Goal: Navigation & Orientation: Find specific page/section

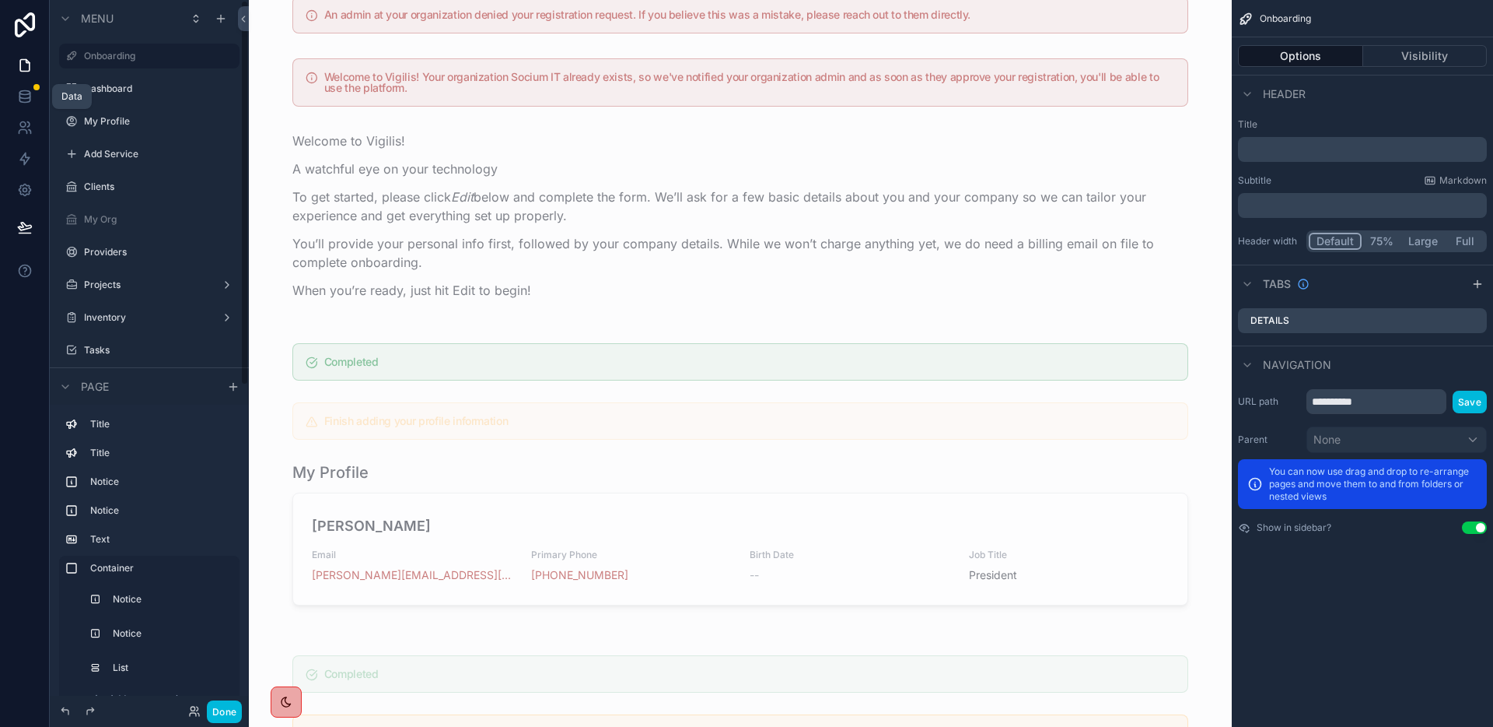
scroll to position [285, 0]
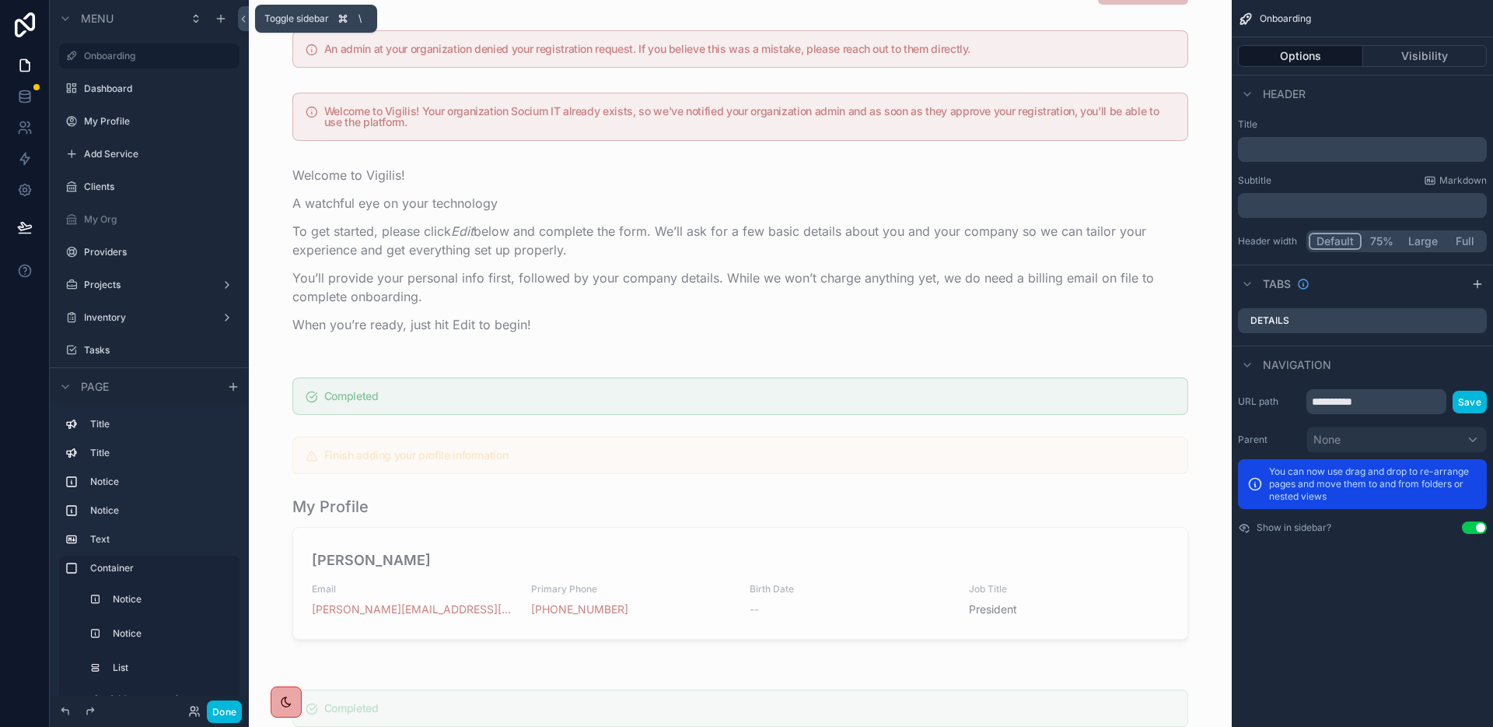
click at [244, 16] on icon at bounding box center [243, 18] width 3 height 5
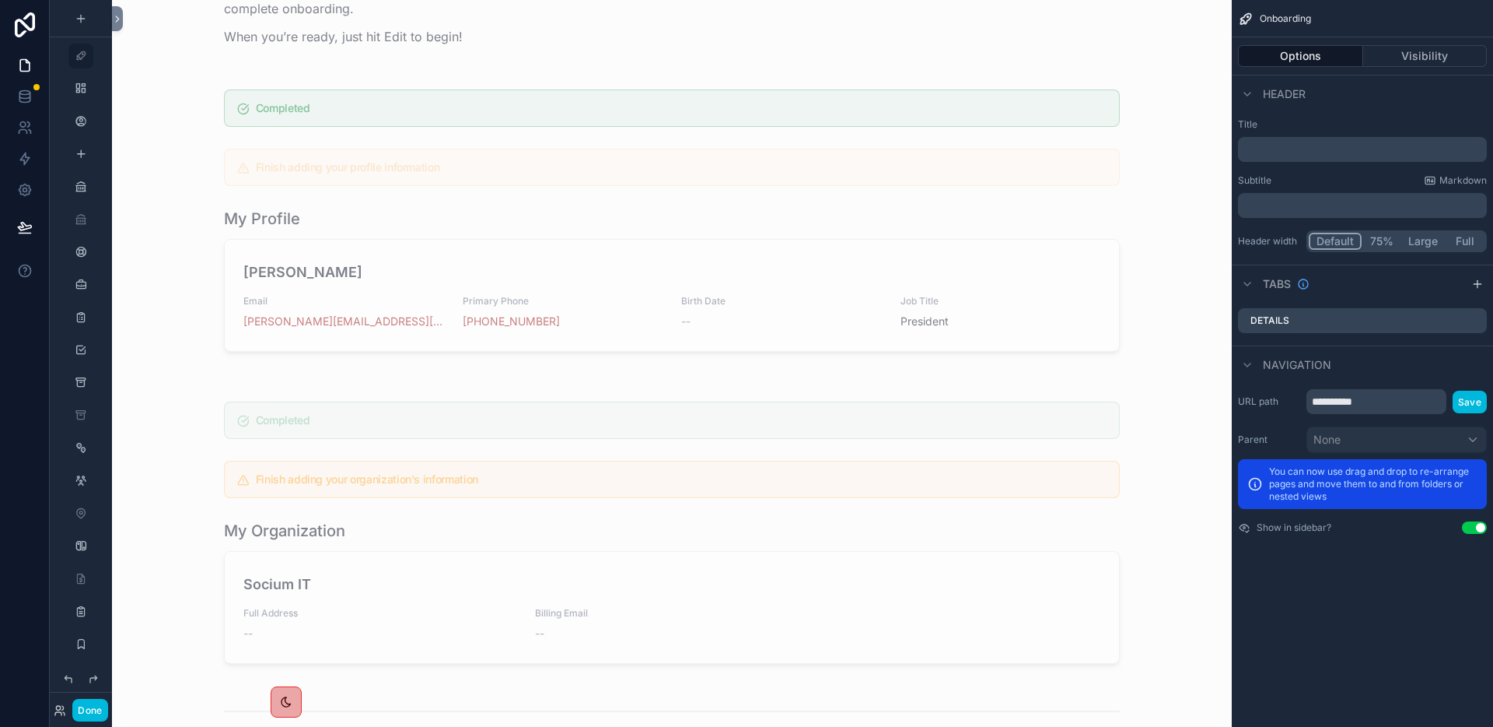
scroll to position [0, 0]
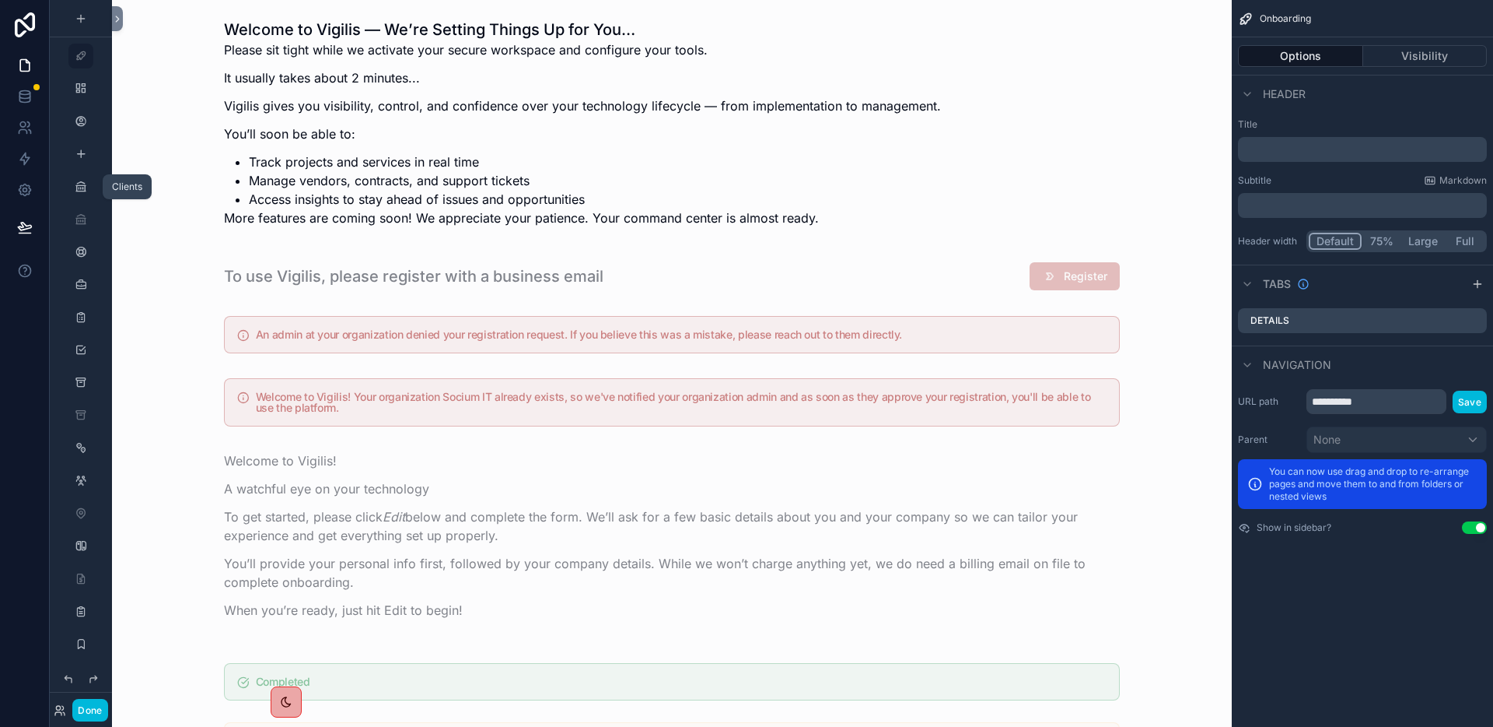
click at [82, 188] on icon "scrollable content" at bounding box center [81, 186] width 12 height 12
click at [79, 189] on icon "scrollable content" at bounding box center [81, 186] width 12 height 12
click at [79, 122] on icon "scrollable content" at bounding box center [81, 121] width 12 height 12
click at [86, 194] on div "scrollable content" at bounding box center [81, 186] width 19 height 25
click at [100, 705] on button "Done" at bounding box center [89, 710] width 35 height 23
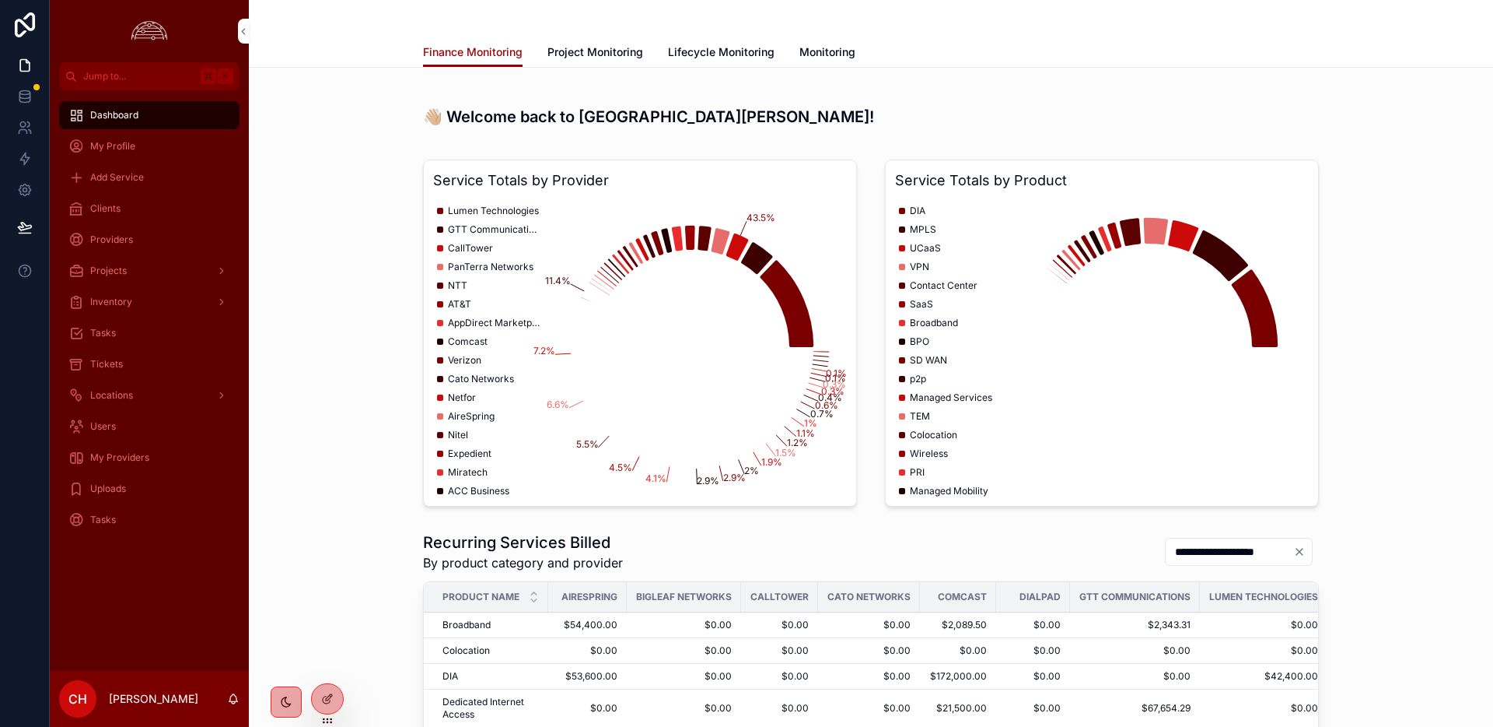
click at [155, 692] on p "[PERSON_NAME]" at bounding box center [153, 699] width 89 height 16
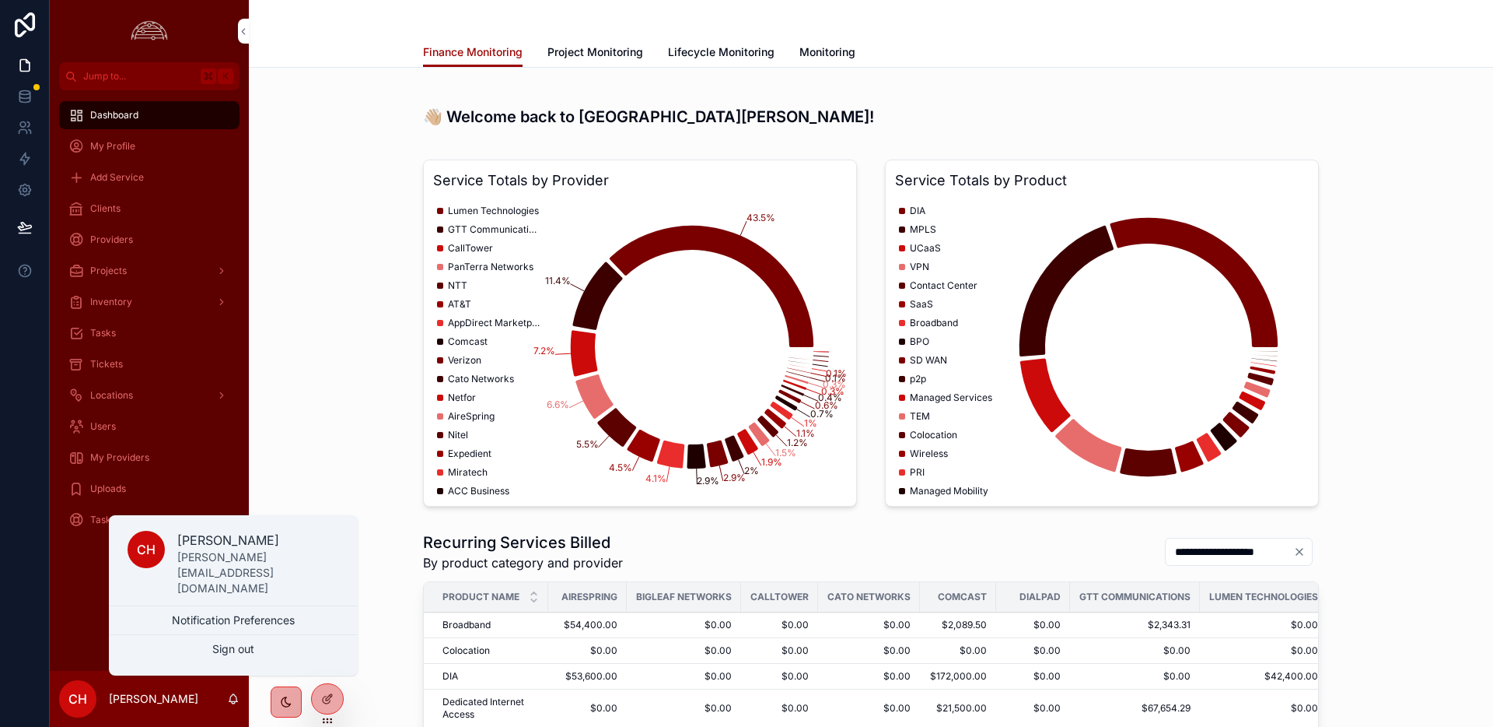
click at [144, 456] on span "My Providers" at bounding box center [119, 457] width 59 height 12
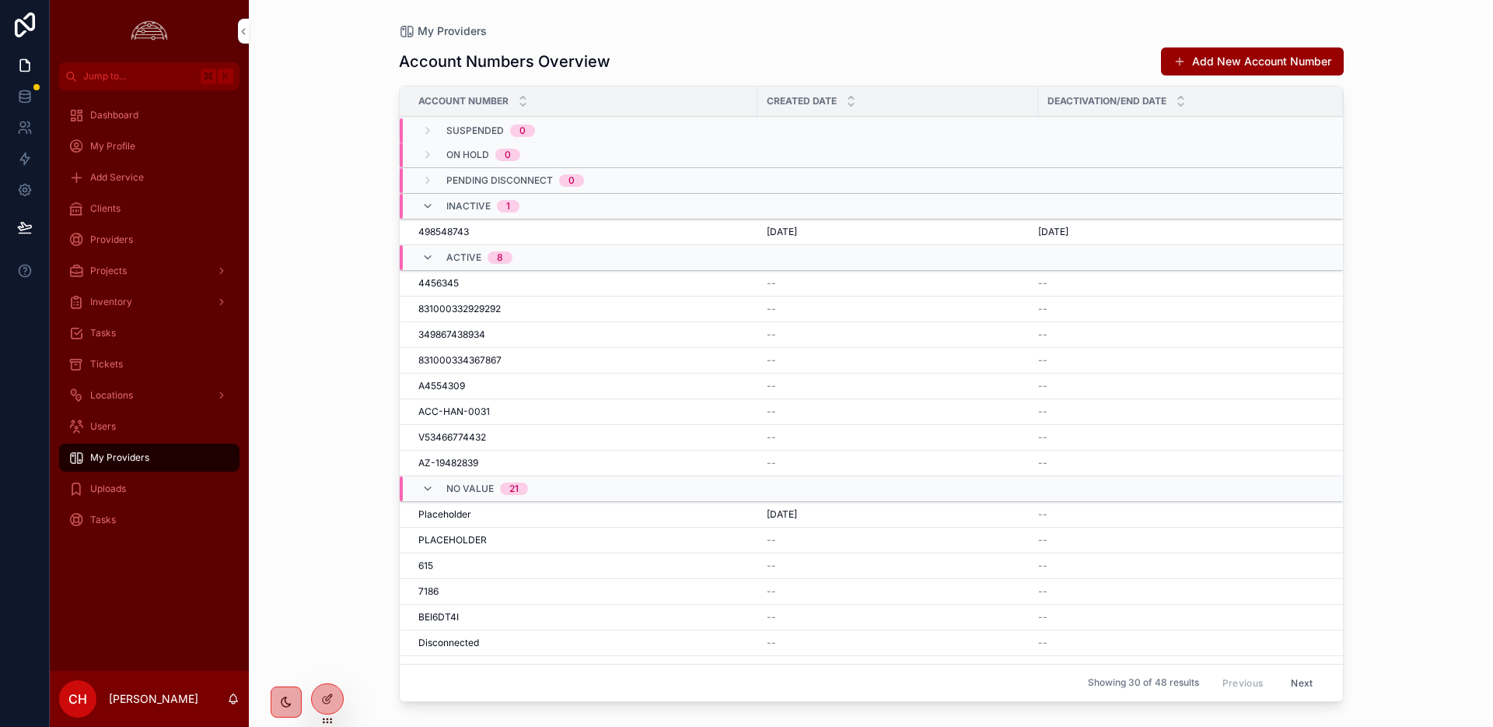
click at [143, 352] on div "Tickets" at bounding box center [149, 364] width 162 height 25
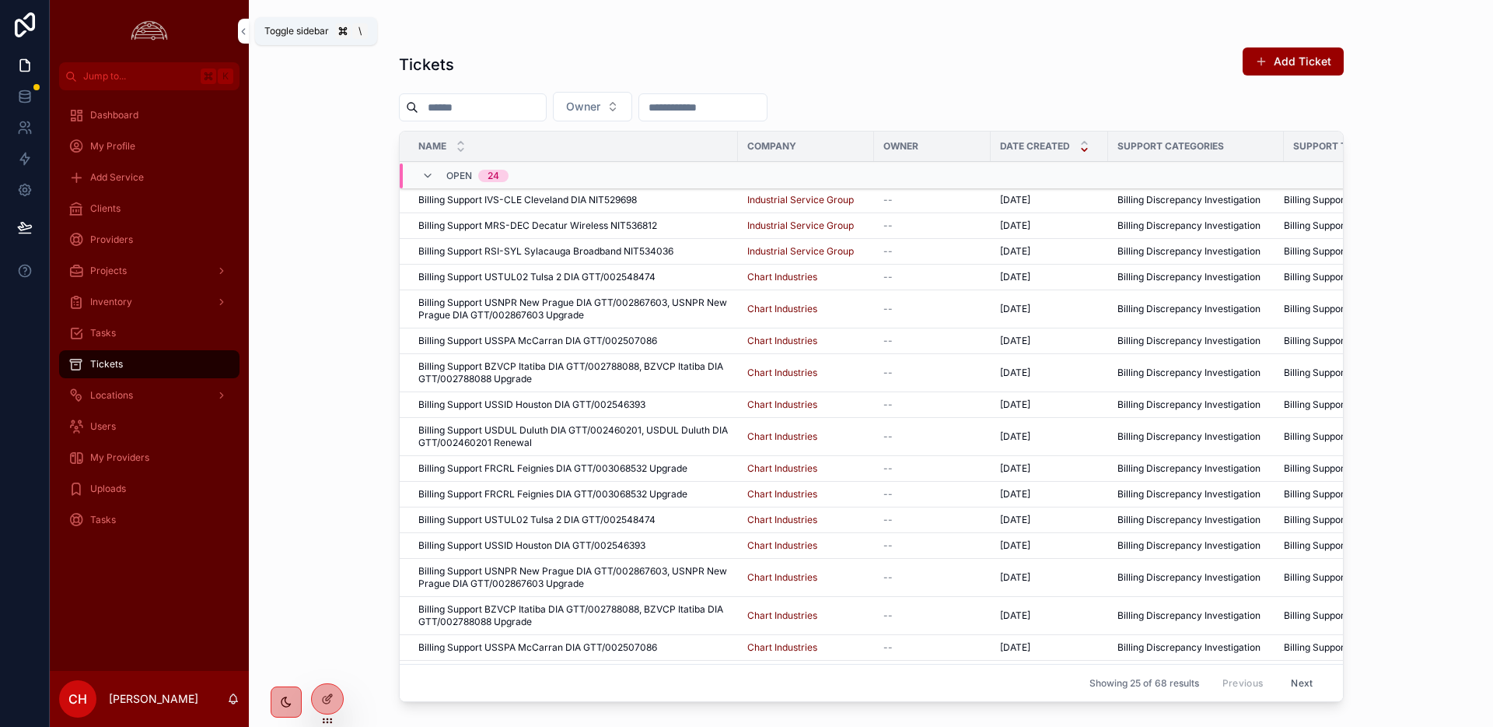
click at [243, 27] on icon "scrollable content" at bounding box center [243, 32] width 11 height 12
